Goal: Information Seeking & Learning: Check status

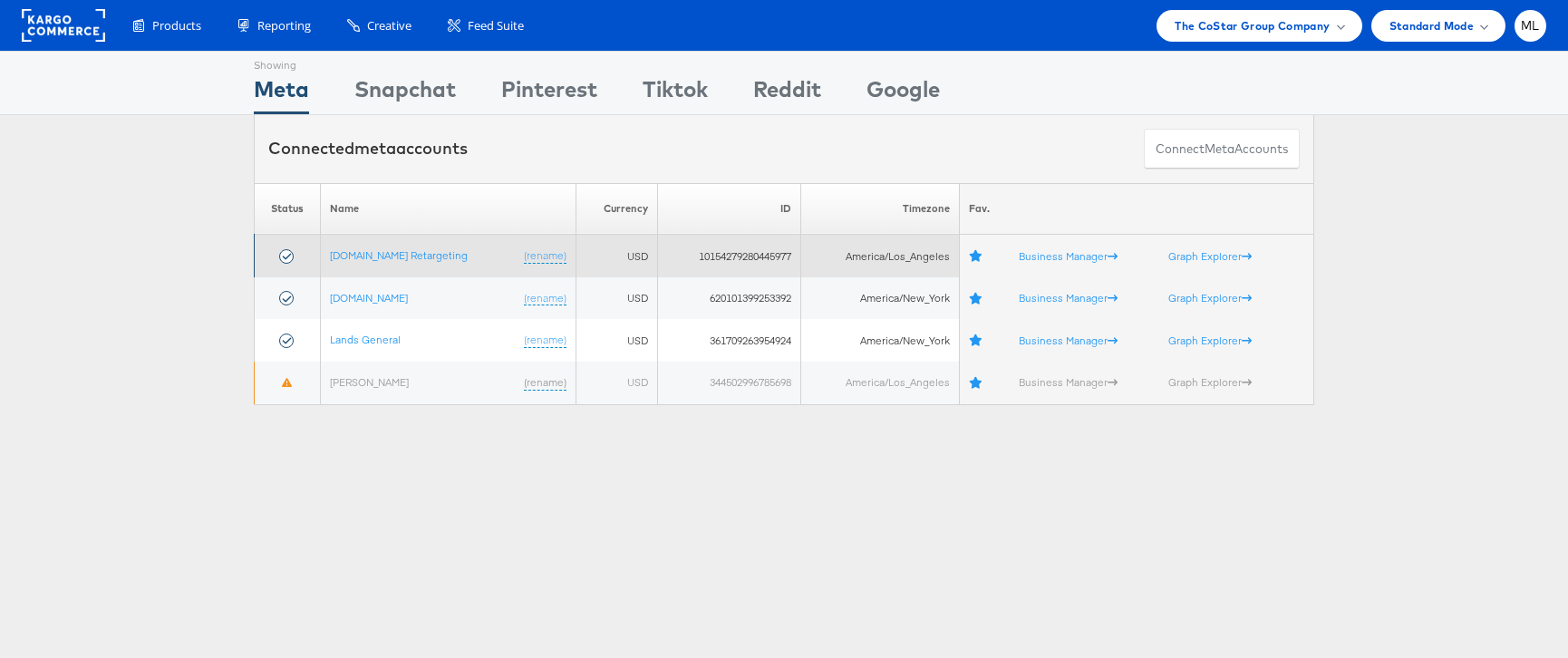
click at [382, 268] on td "Apartments.com Retargeting (rename)" at bounding box center [449, 255] width 255 height 42
click at [381, 258] on link "[DOMAIN_NAME] Retargeting" at bounding box center [399, 255] width 137 height 14
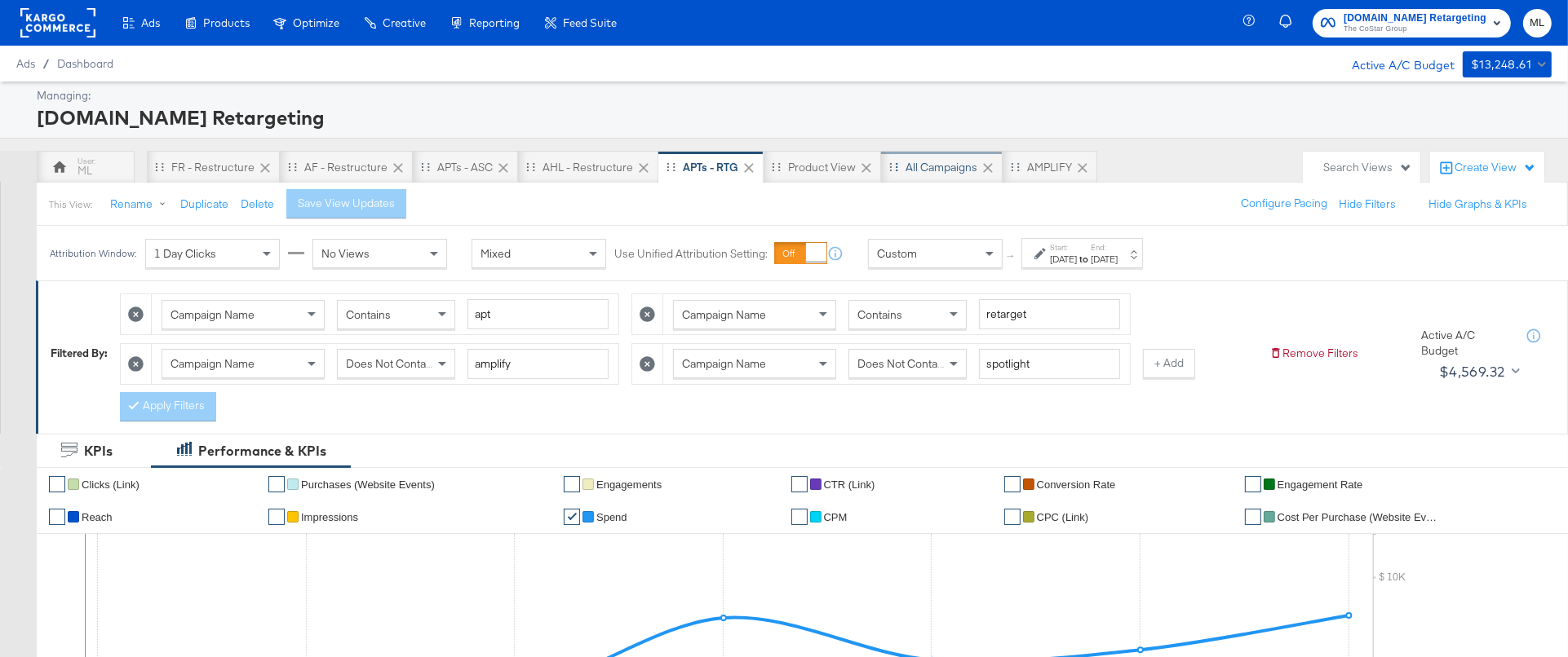
click at [909, 169] on div "All Campaigns" at bounding box center [941, 168] width 72 height 16
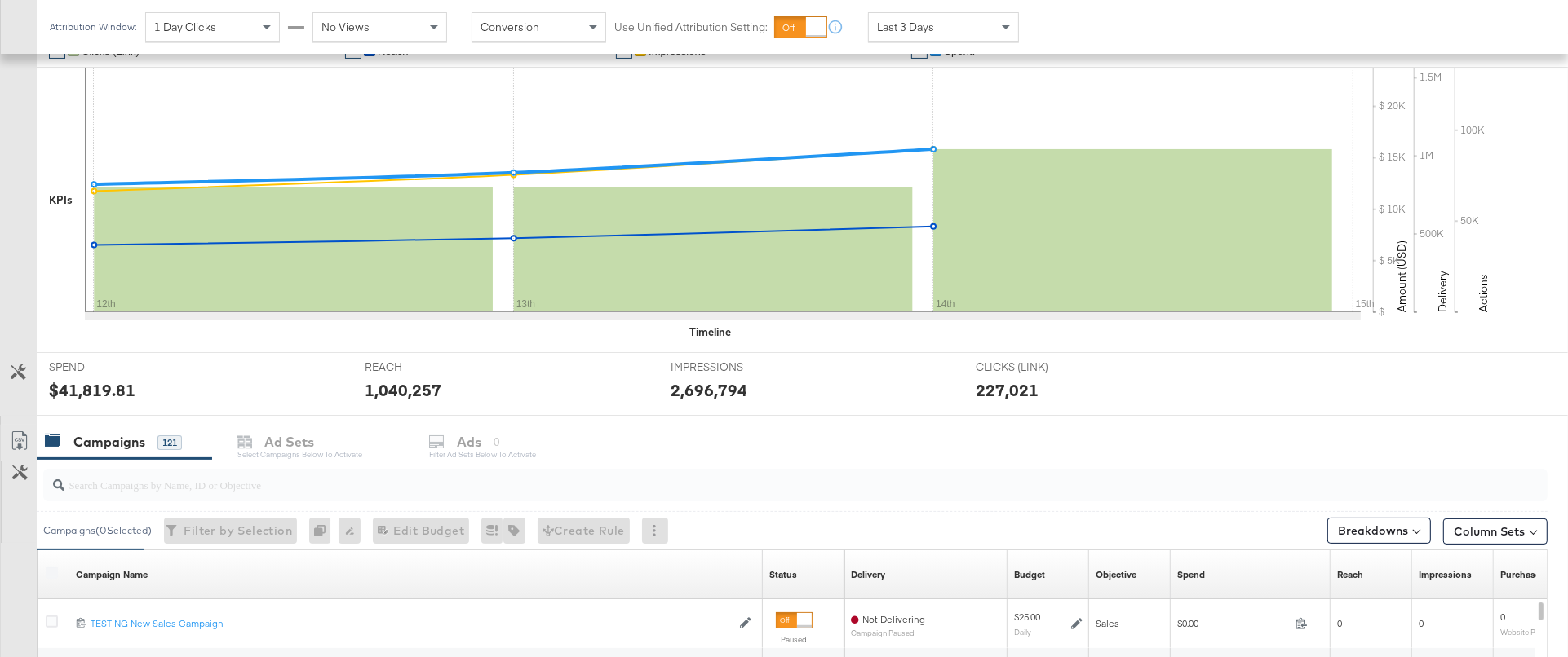
scroll to position [372, 0]
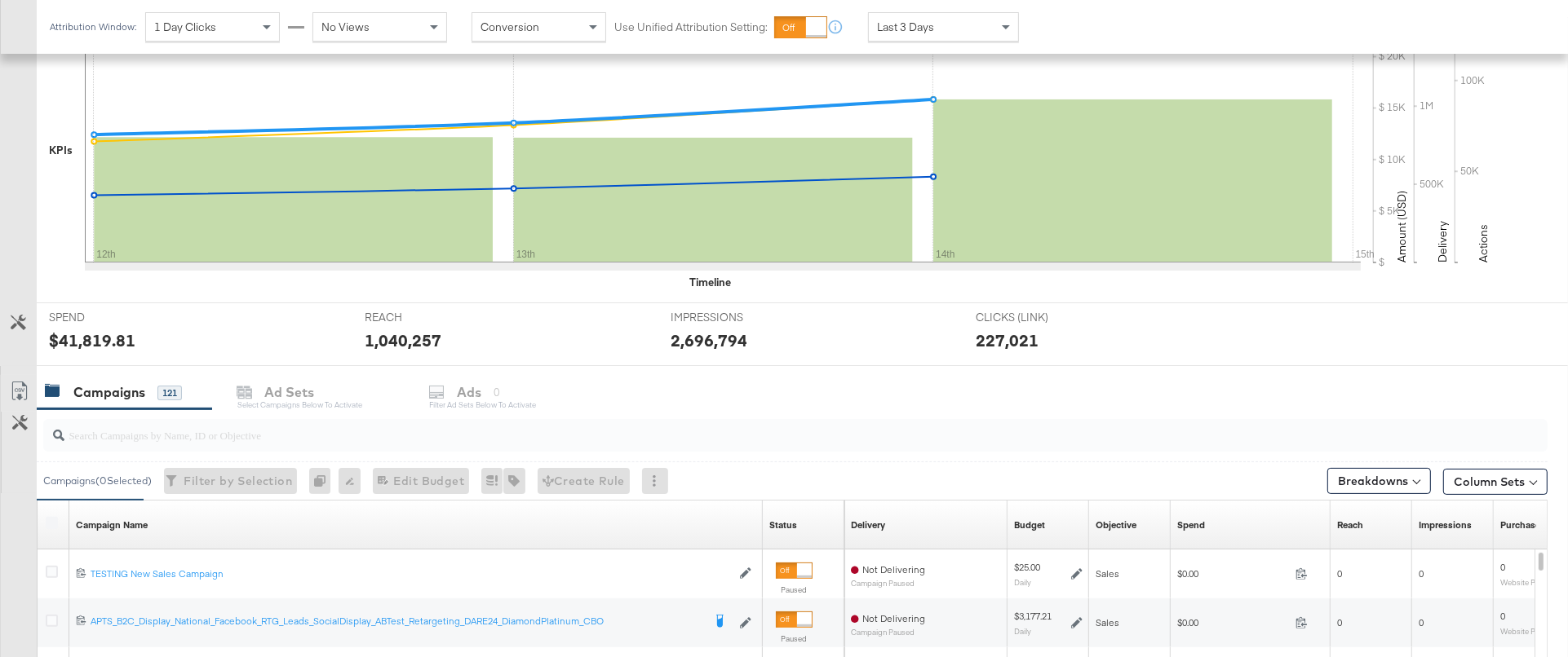
click at [218, 437] on input "search" at bounding box center [737, 428] width 1345 height 32
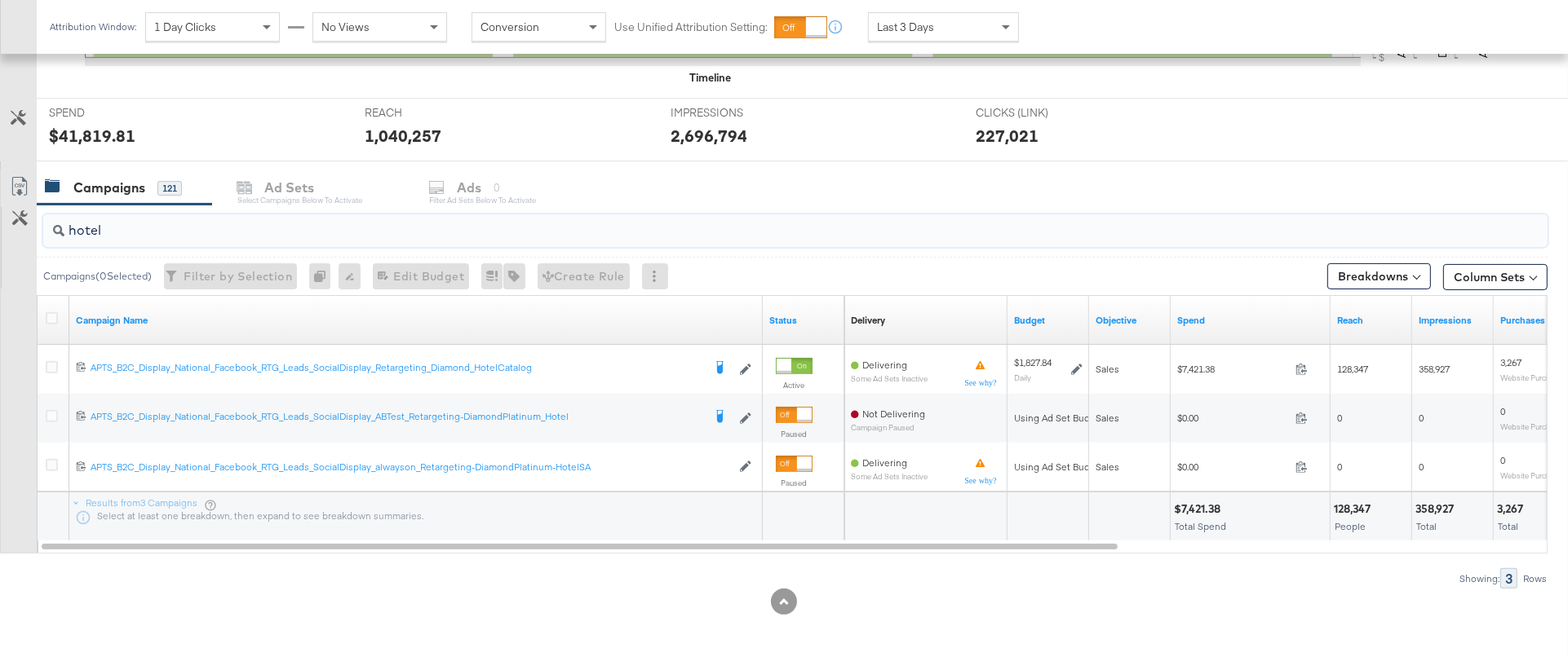
scroll to position [579, 0]
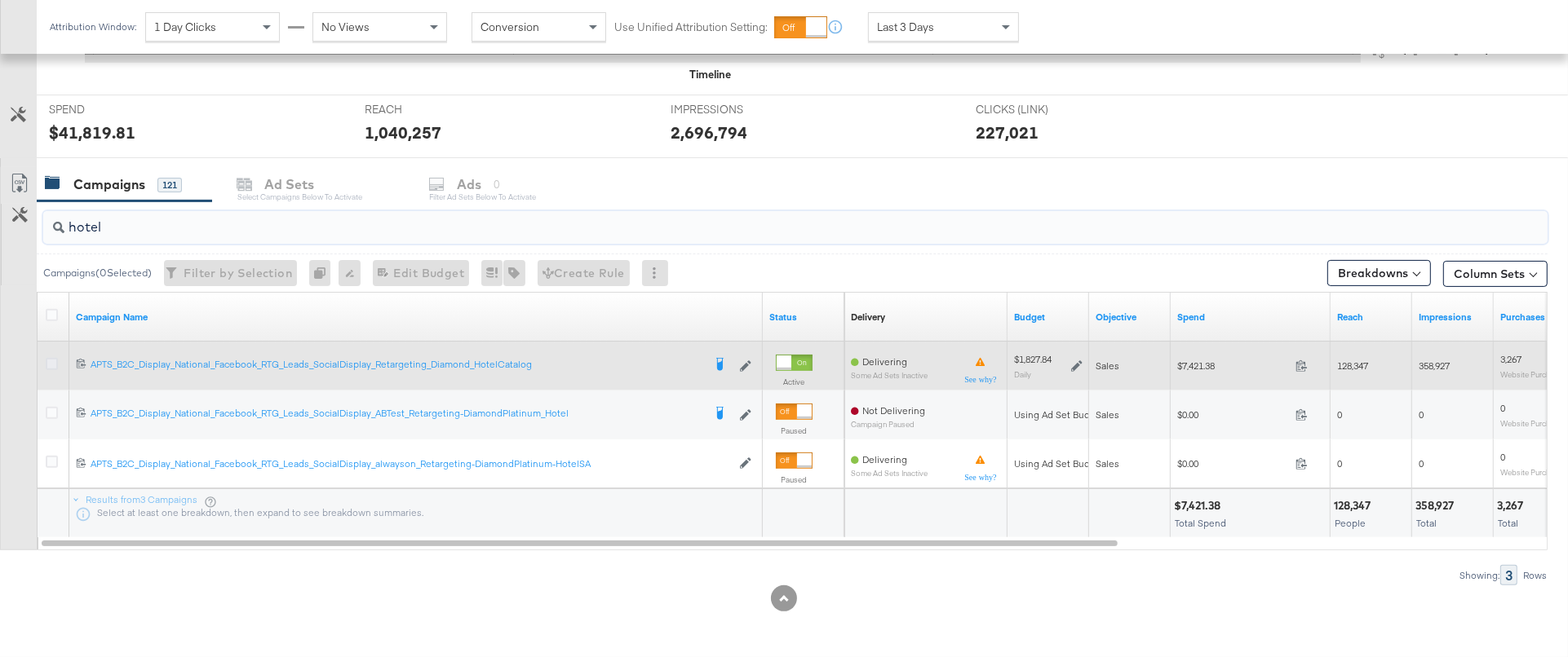
type input "hotel"
click at [50, 365] on icon at bounding box center [52, 364] width 12 height 12
click at [0, 0] on input "checkbox" at bounding box center [0, 0] width 0 height 0
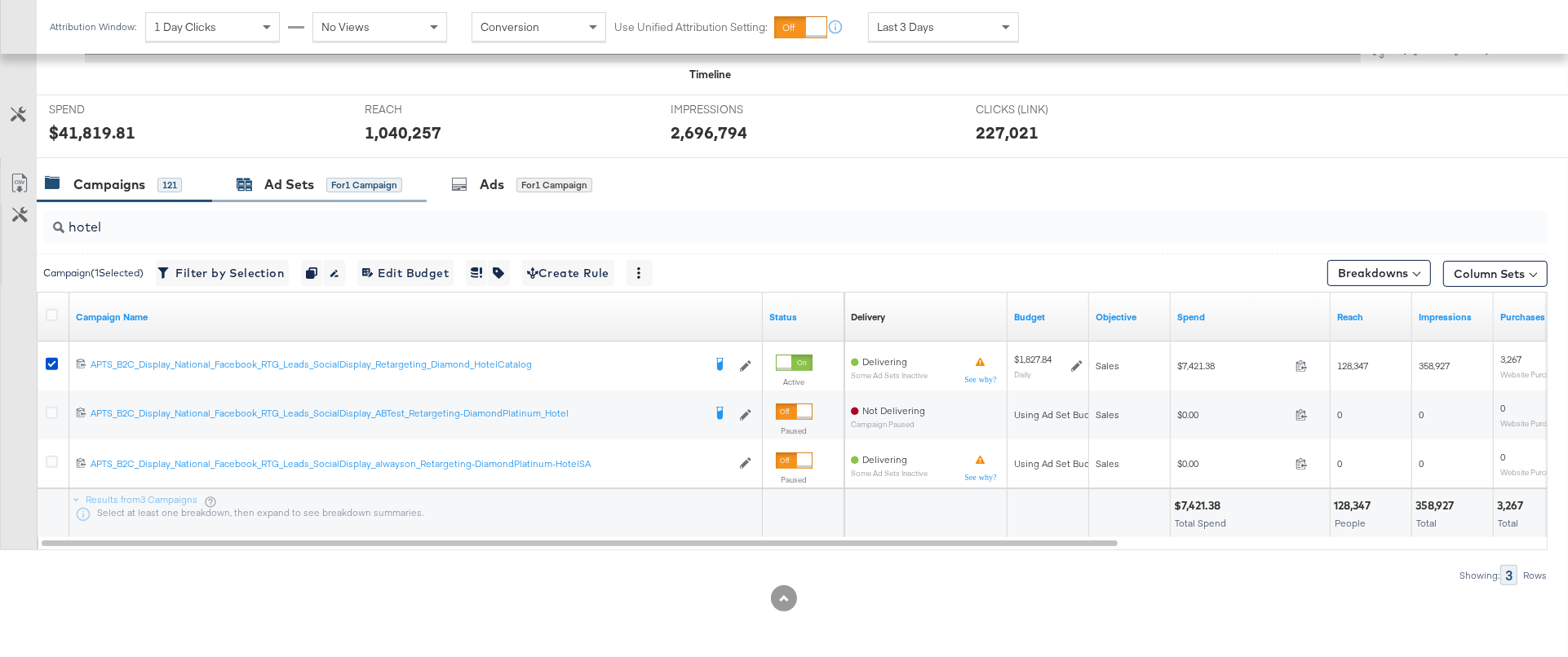
click at [297, 187] on div "Ad Sets" at bounding box center [289, 185] width 49 height 19
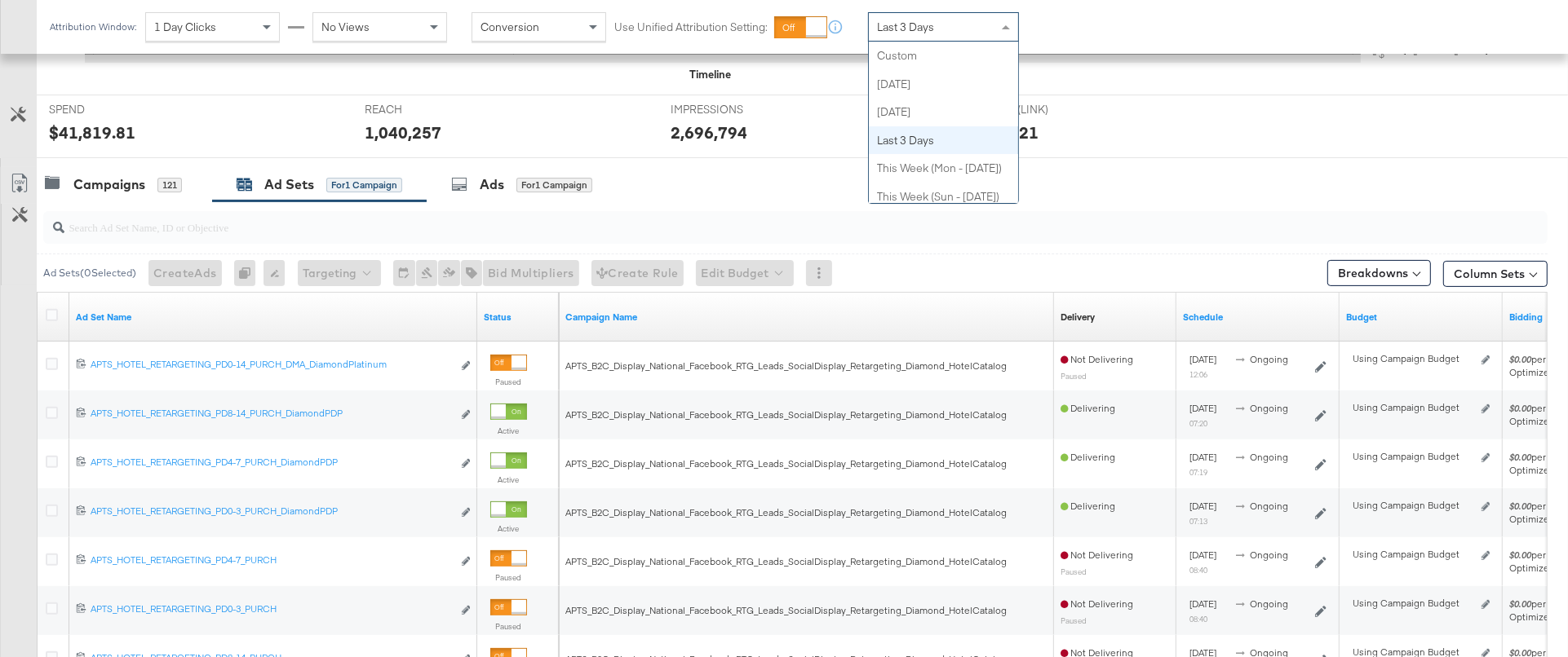
click at [895, 26] on span "Last 3 Days" at bounding box center [905, 26] width 57 height 15
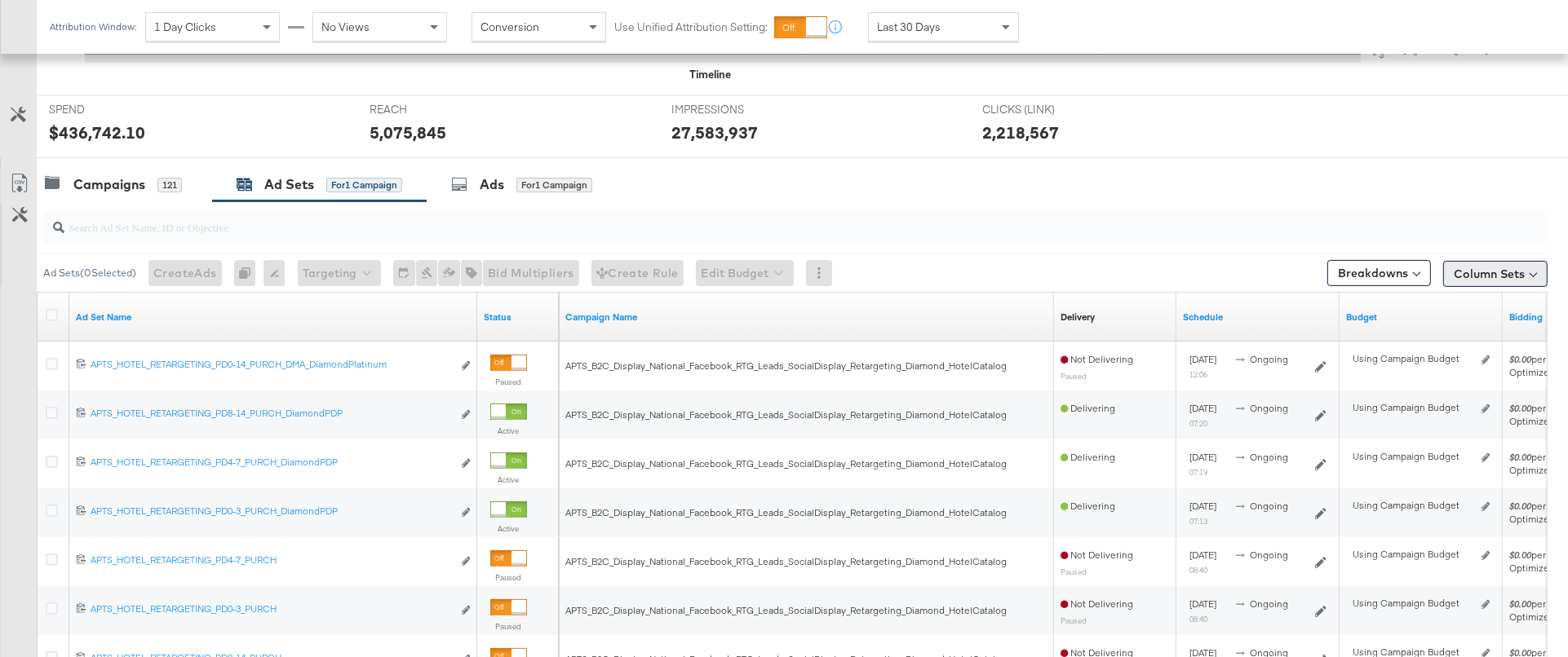
click at [1490, 273] on button "Column Sets" at bounding box center [1495, 274] width 104 height 26
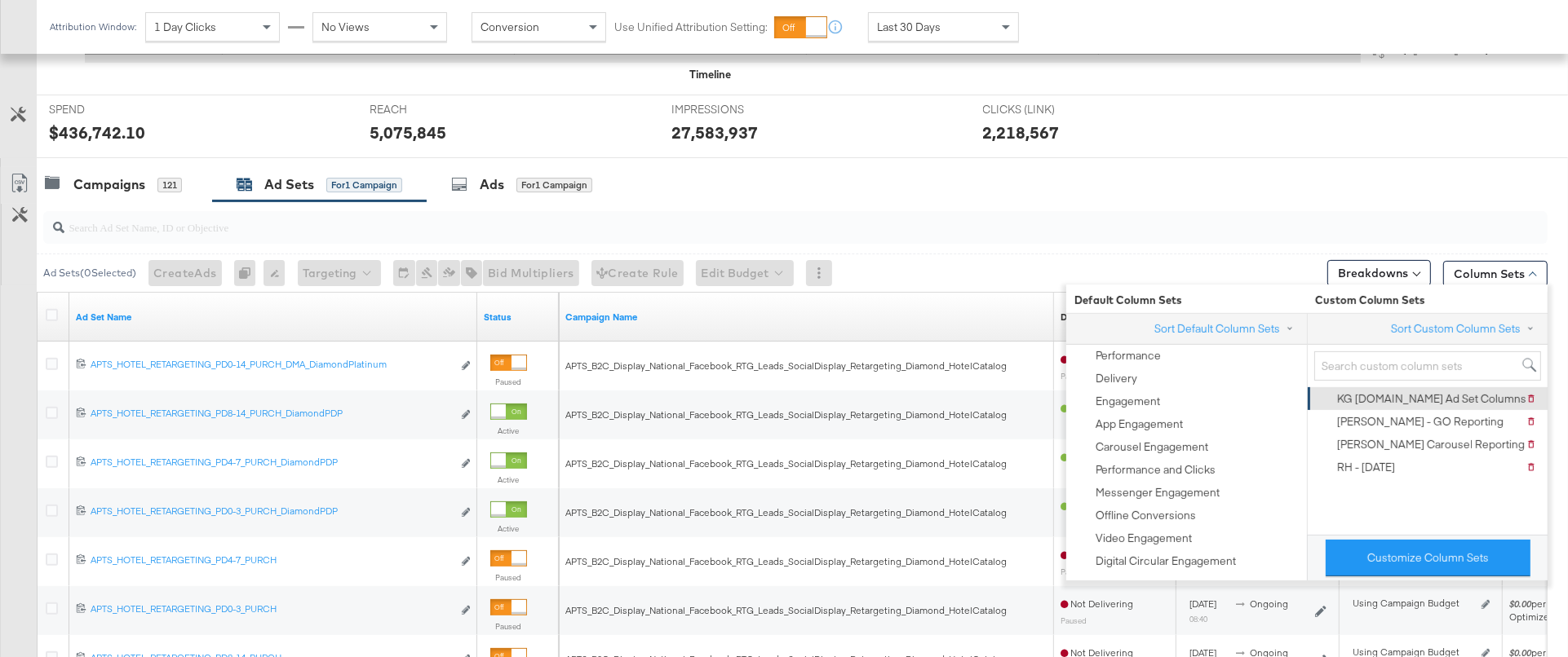
click at [1412, 393] on div "KG [DOMAIN_NAME] Ad Set Columns" at bounding box center [1431, 399] width 189 height 16
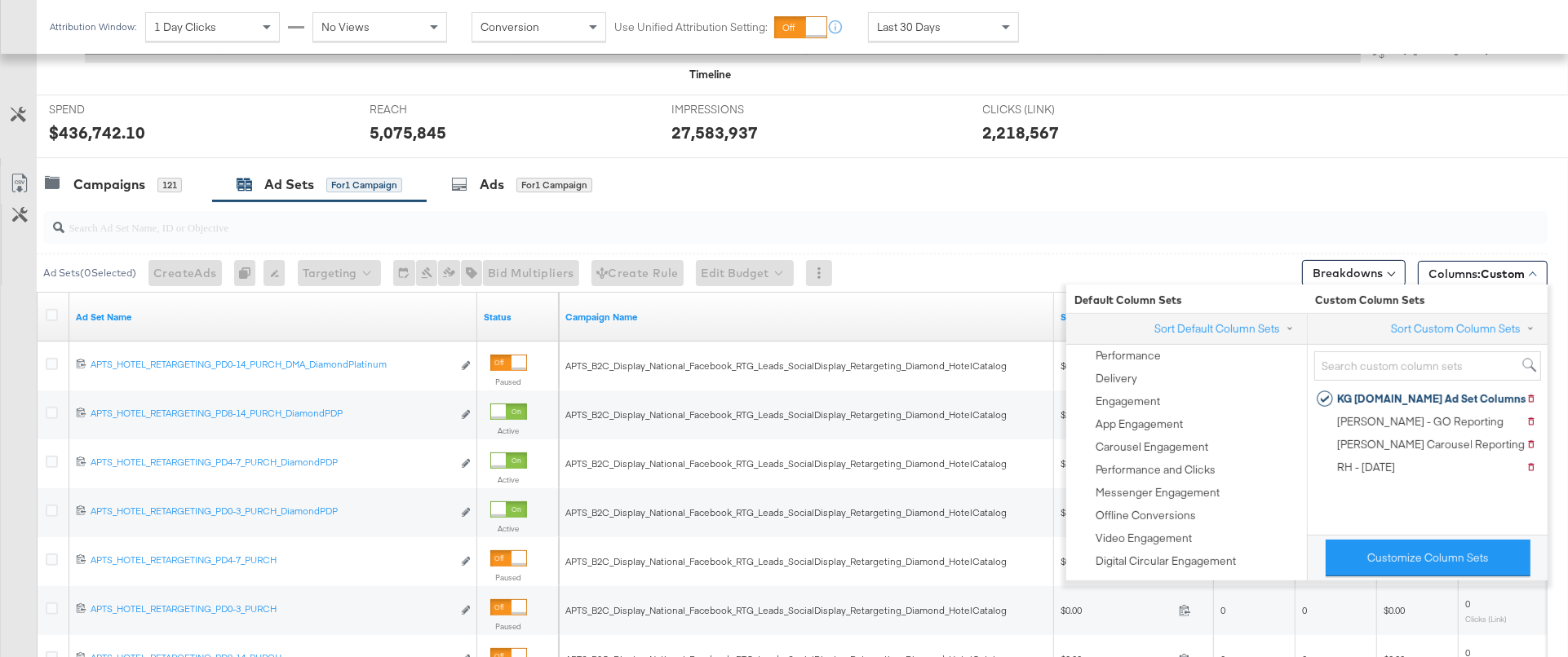
scroll to position [579, 0]
click at [1396, 191] on div "Campaigns 121 Ad Sets for 1 Campaign Ads for 1 Campaign" at bounding box center [802, 185] width 1531 height 35
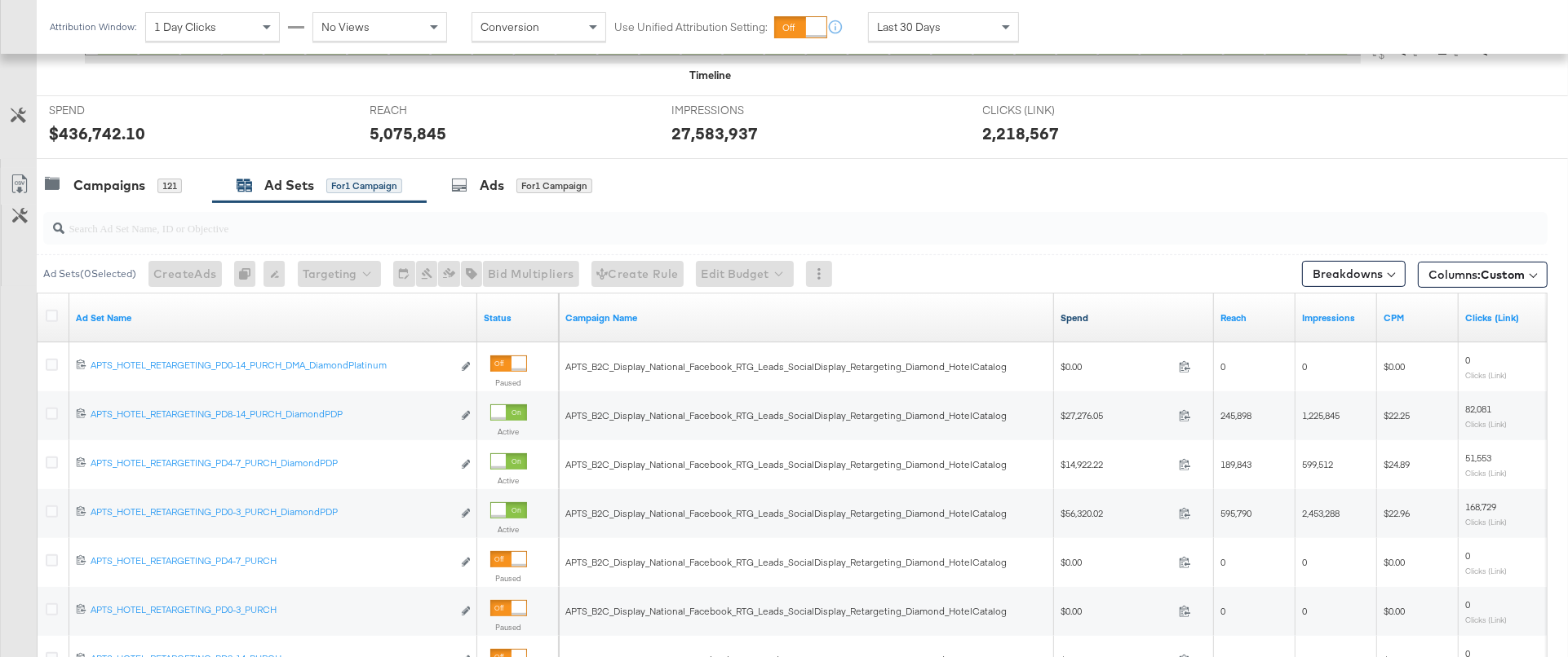
click at [1079, 324] on link "Spend" at bounding box center [1133, 318] width 147 height 13
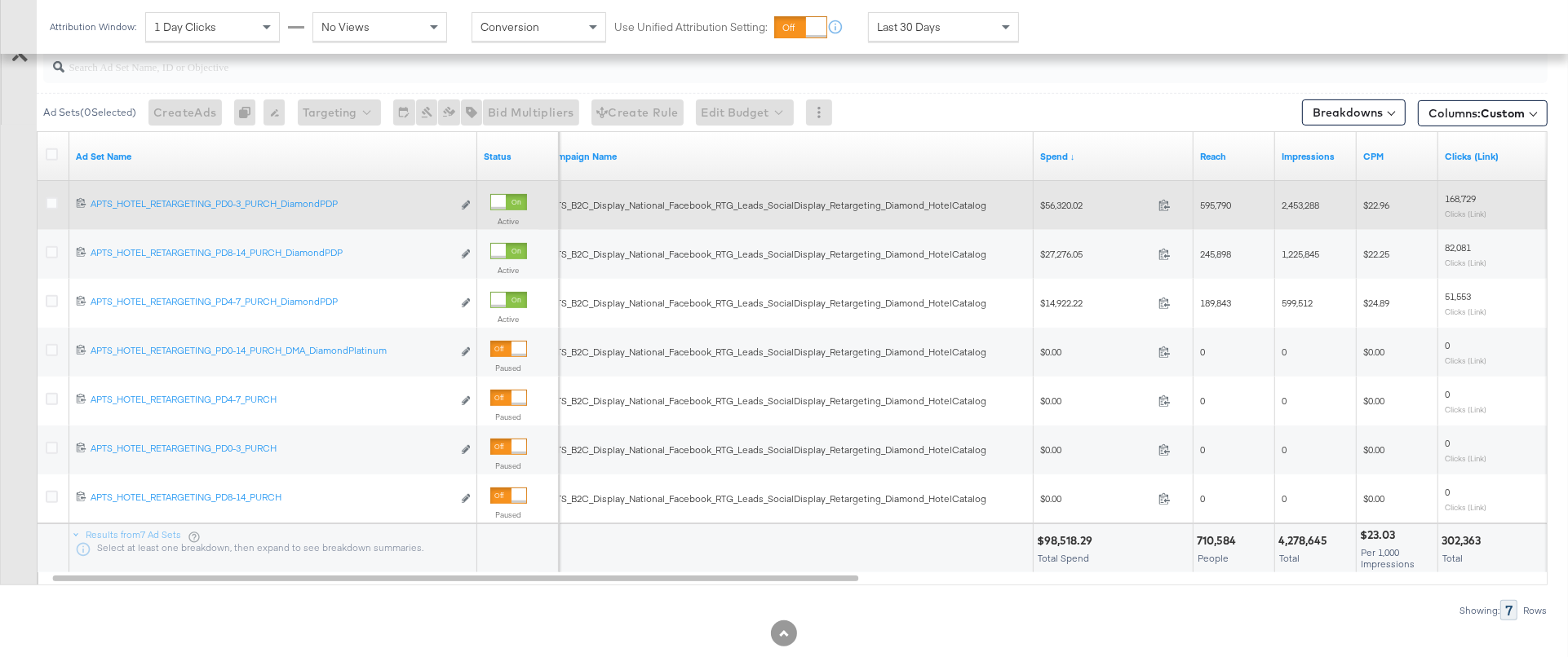
scroll to position [728, 0]
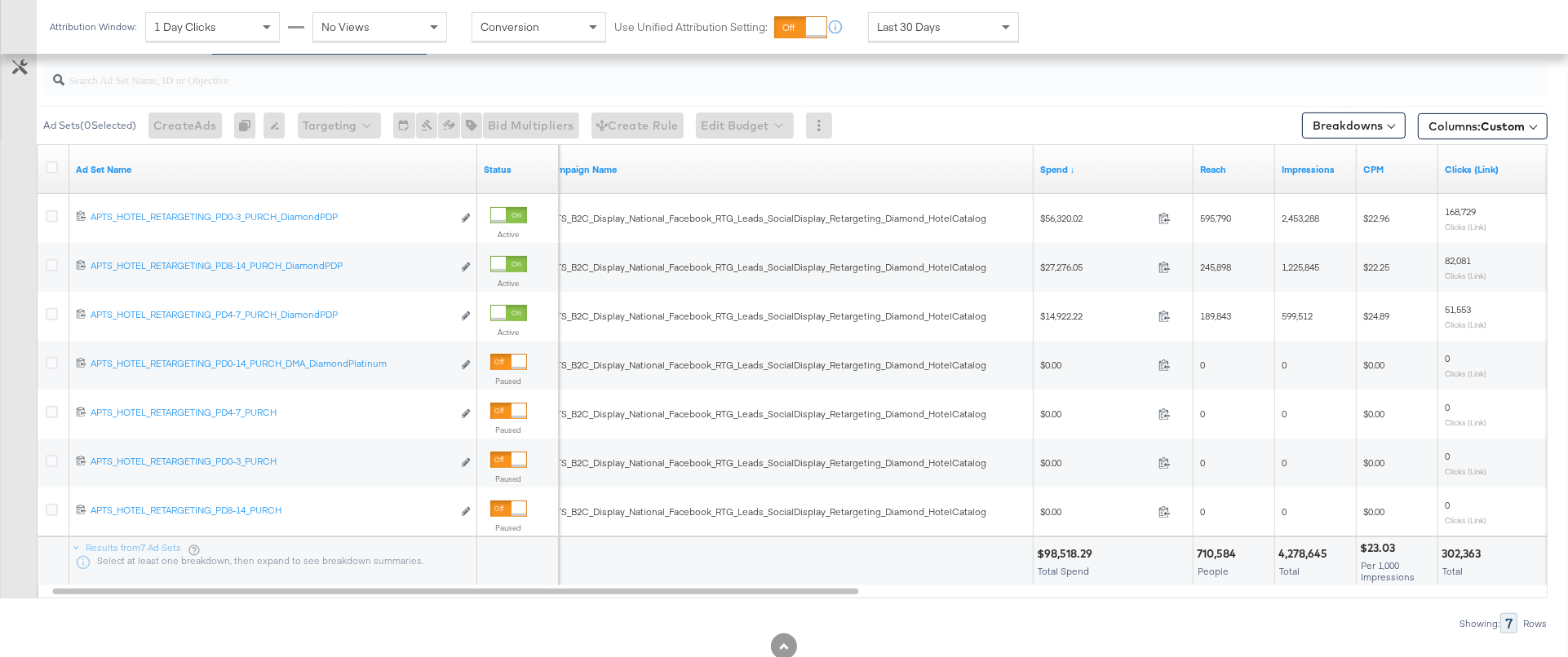
click at [1058, 555] on div "$98,518.29" at bounding box center [1067, 555] width 60 height 16
copy div "98,518.29"
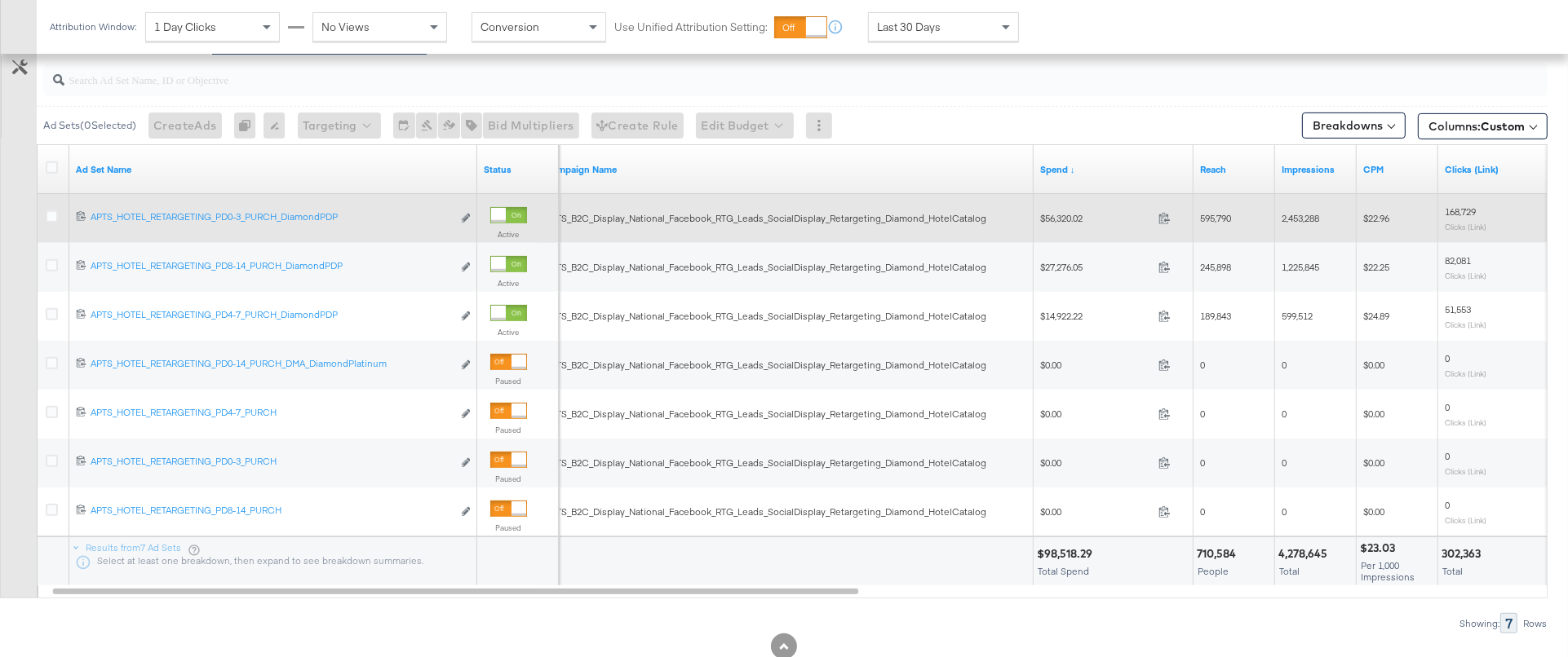
click at [1055, 218] on span "$56,320.02" at bounding box center [1095, 218] width 111 height 12
copy span "56,320.02"
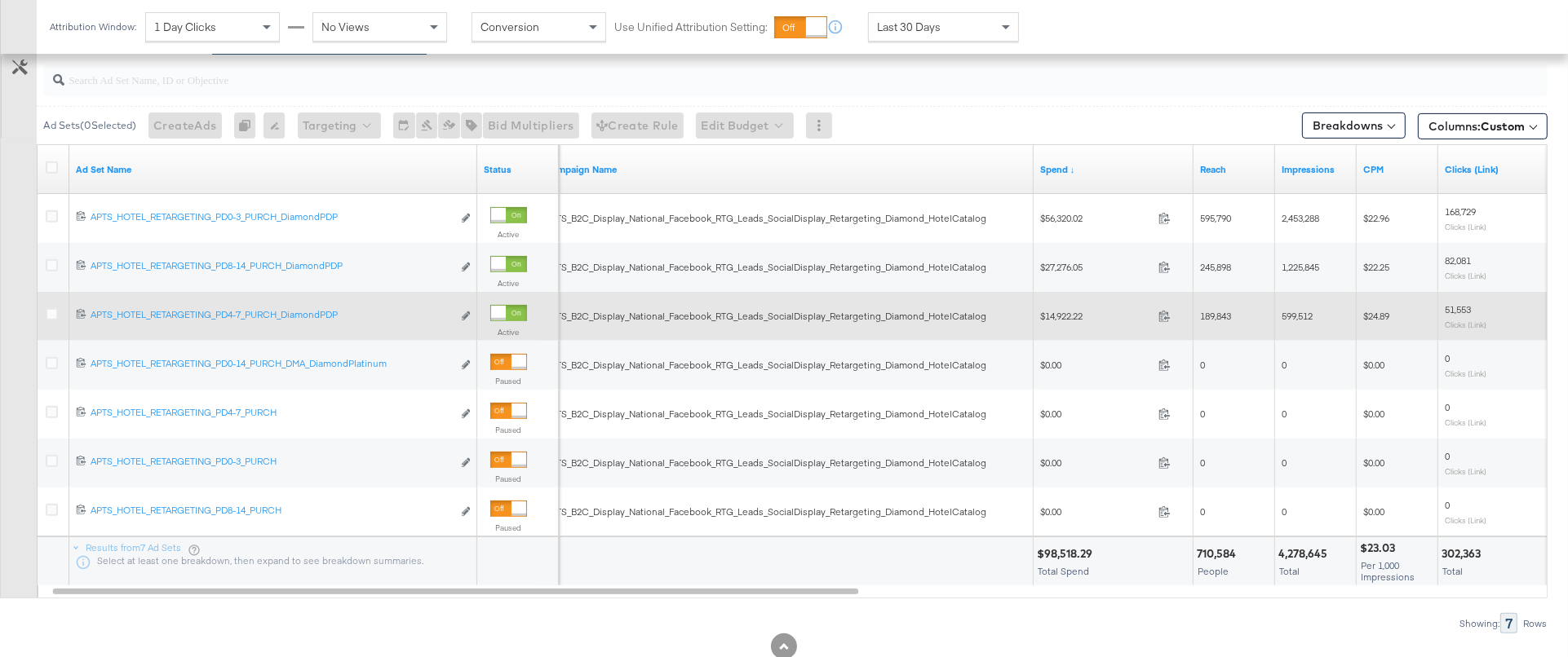
click at [1057, 317] on span "$14,922.22" at bounding box center [1095, 316] width 111 height 12
copy span "14,922.22"
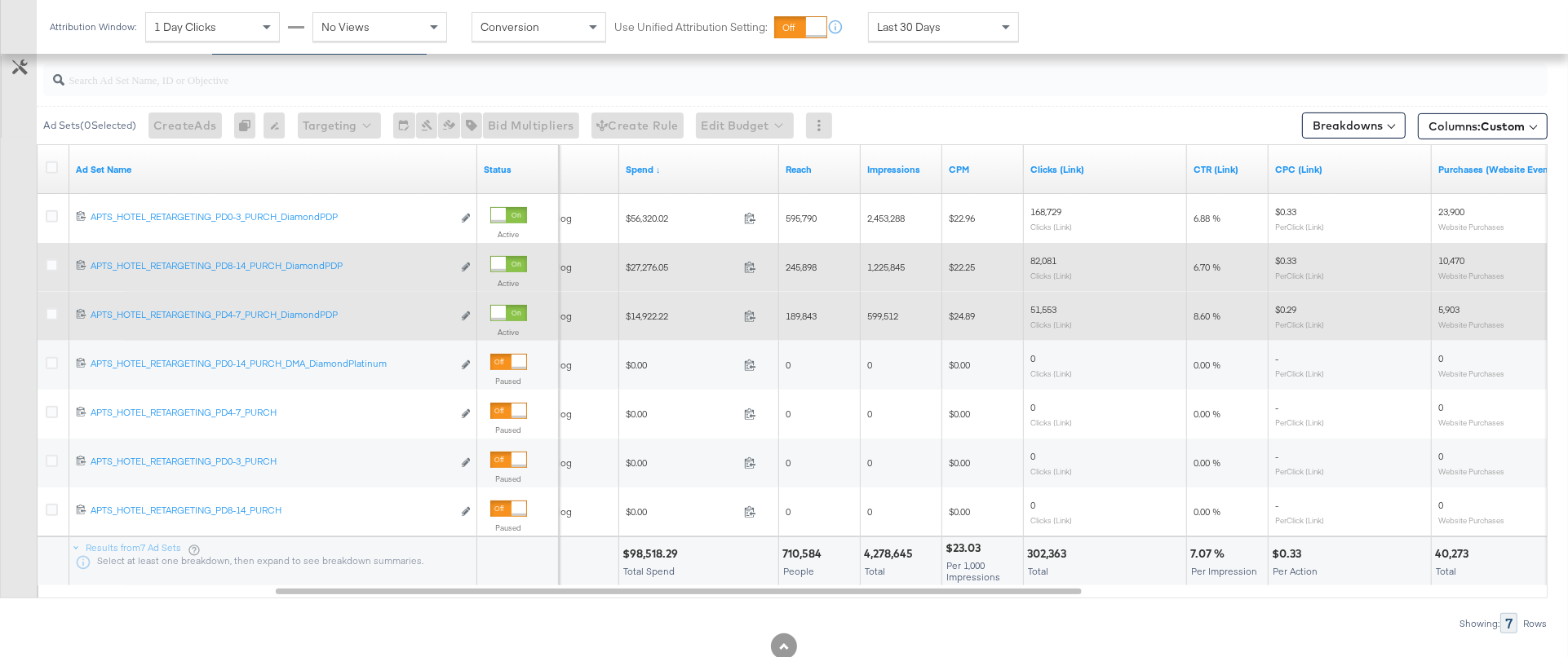
click at [650, 267] on span "$27,276.05" at bounding box center [681, 267] width 111 height 12
copy span "27,276.05"
